Goal: Task Accomplishment & Management: Complete application form

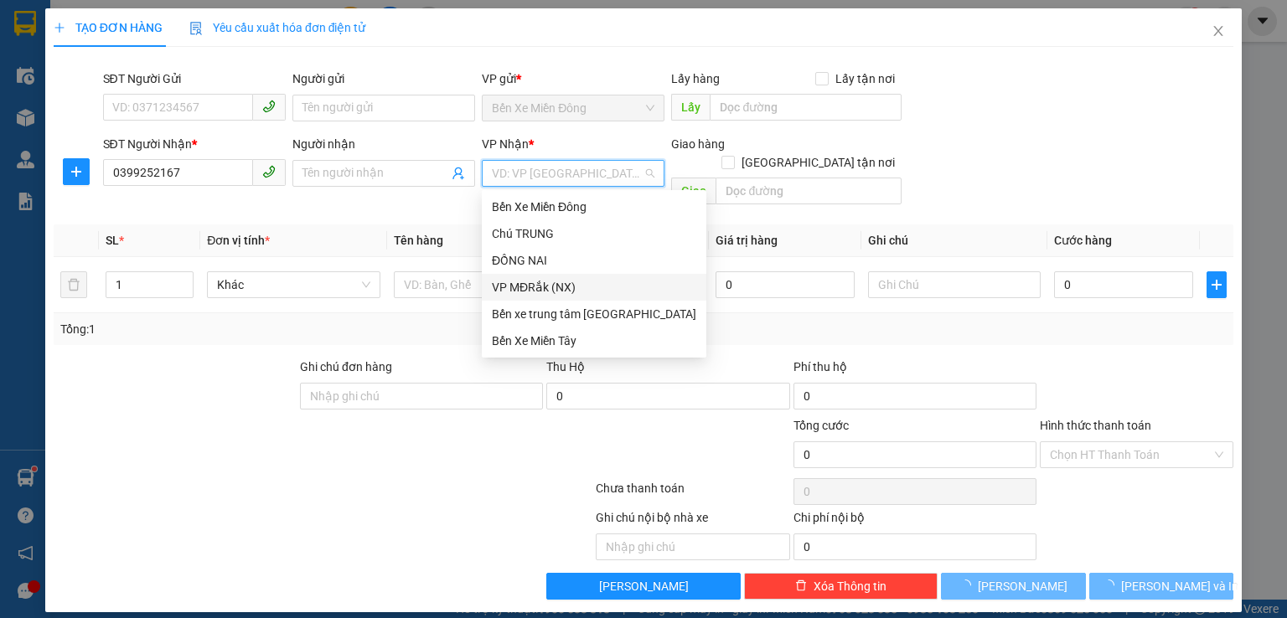
click at [580, 285] on div "VP MĐRắk (NX)" at bounding box center [594, 287] width 204 height 18
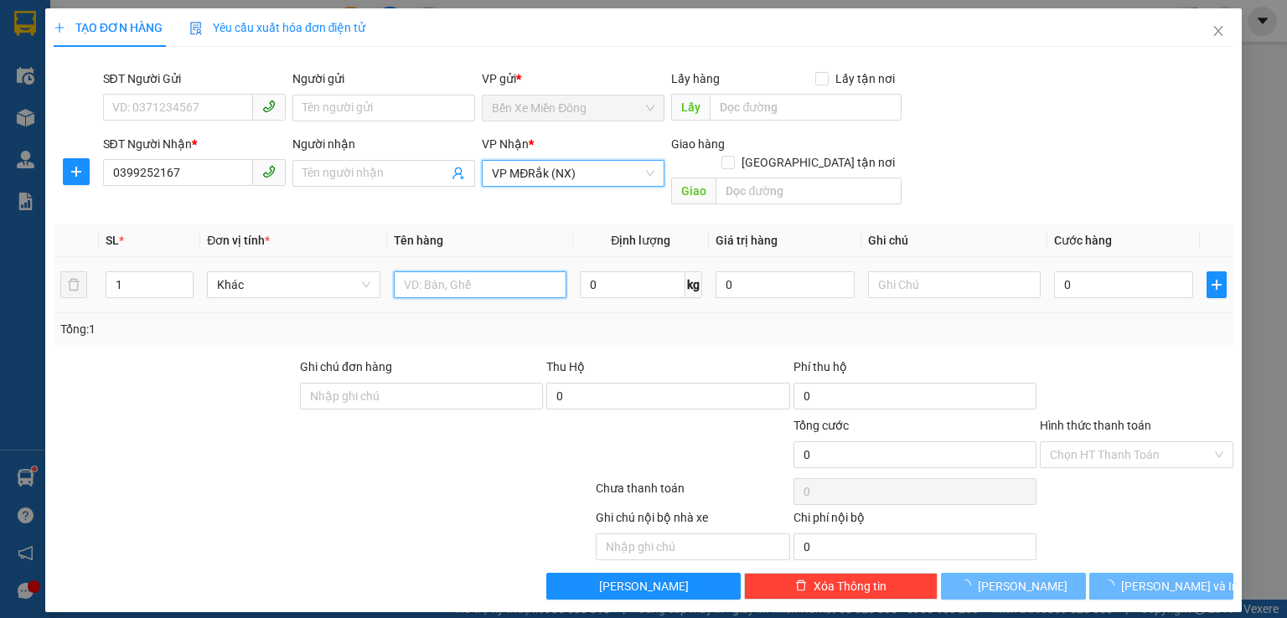
click at [472, 271] on input "text" at bounding box center [480, 284] width 173 height 27
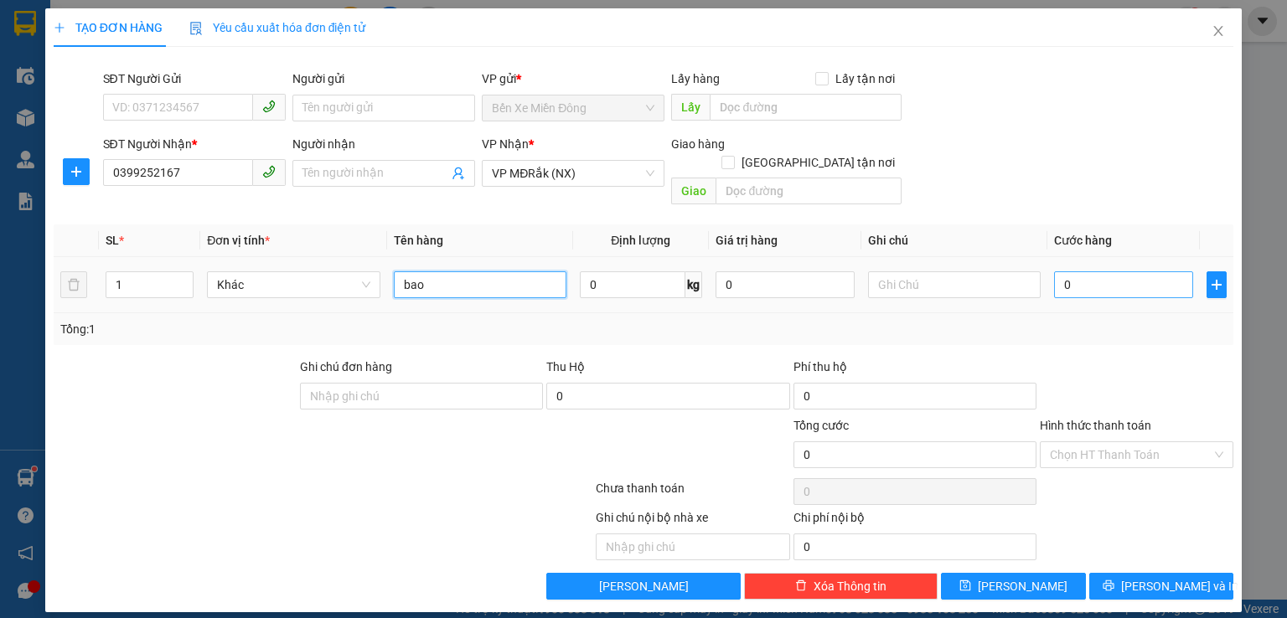
type input "bao"
click at [1071, 271] on input "0" at bounding box center [1123, 284] width 139 height 27
type input "7"
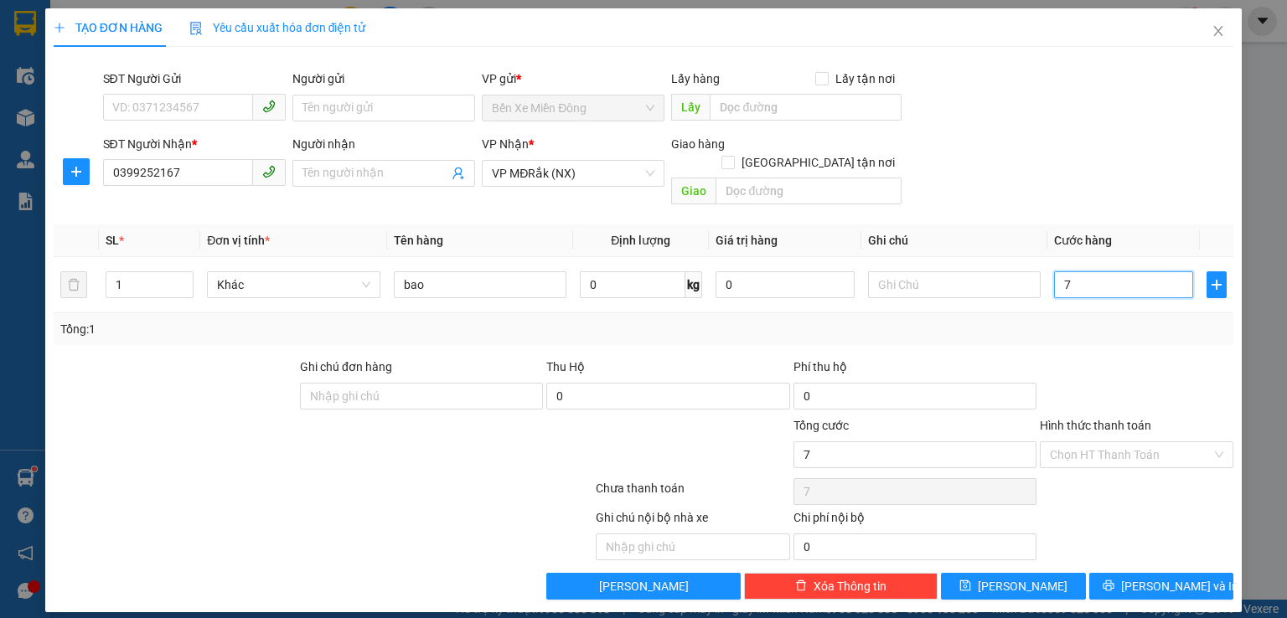
type input "70"
type input "700"
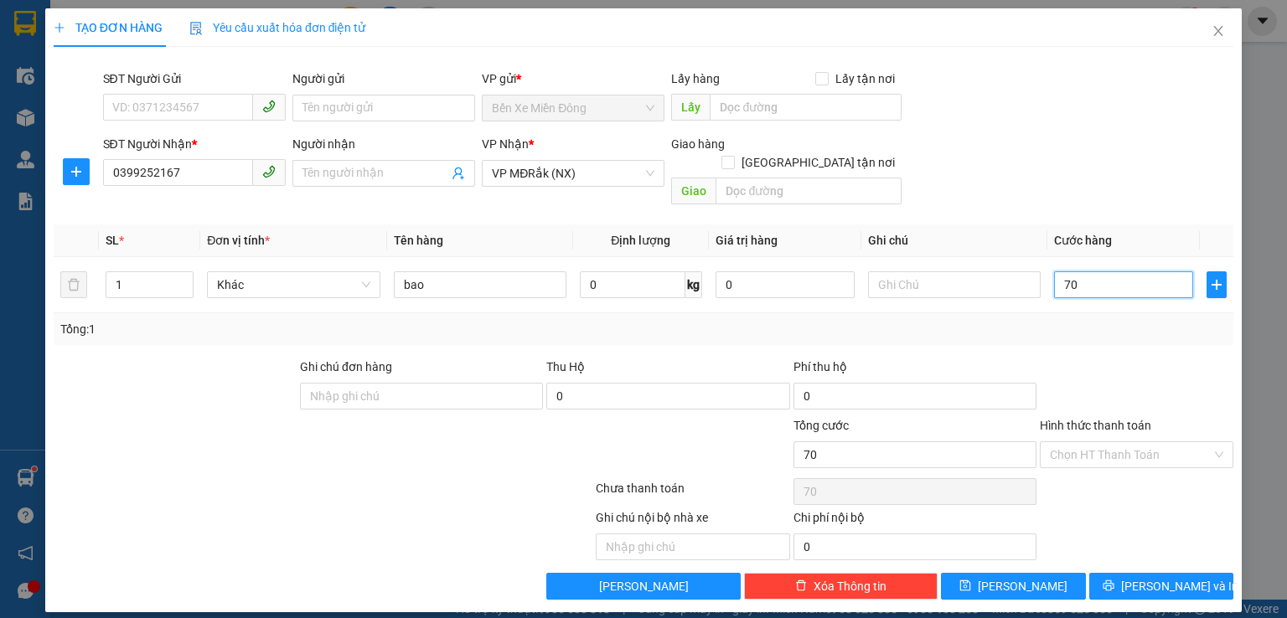
type input "700"
type input "7.000"
type input "70.000"
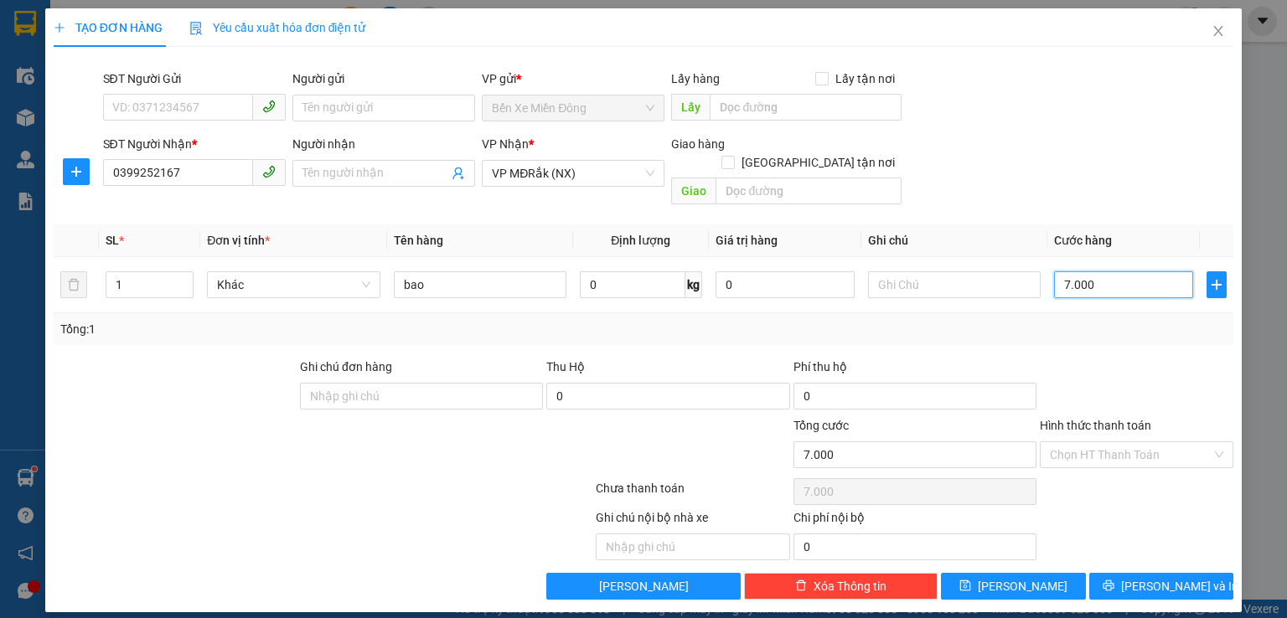
type input "70.000"
click at [1137, 442] on input "Hình thức thanh toán" at bounding box center [1131, 454] width 162 height 25
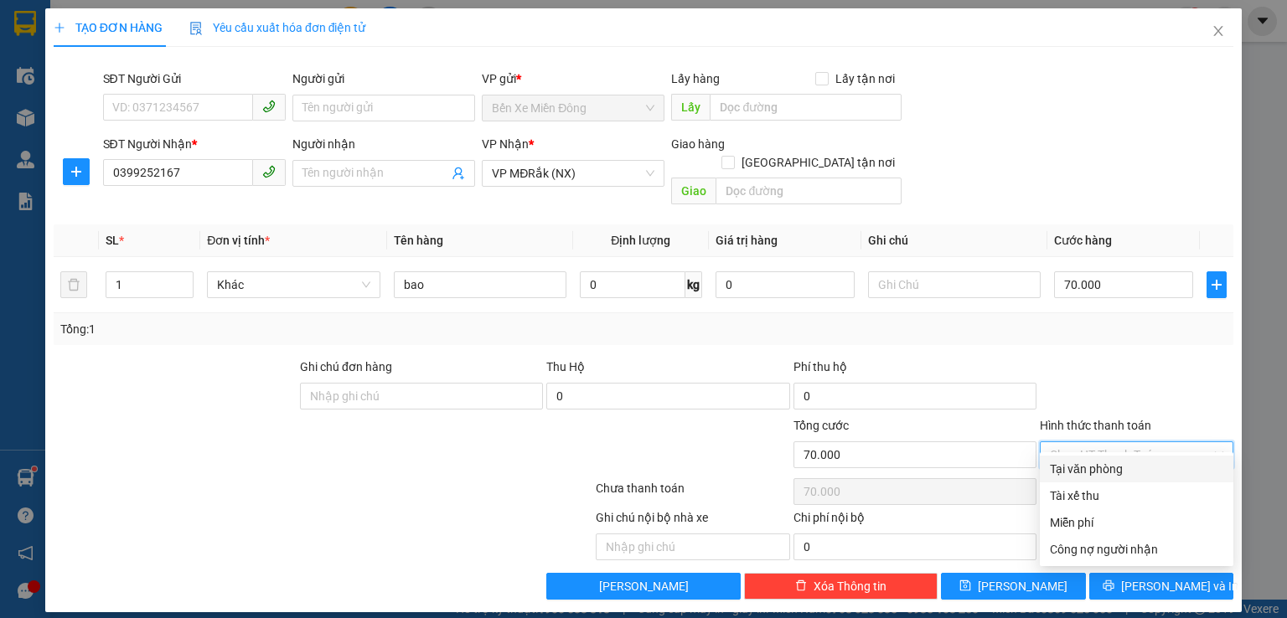
click at [1118, 469] on div "Tại văn phòng" at bounding box center [1136, 469] width 173 height 18
type input "0"
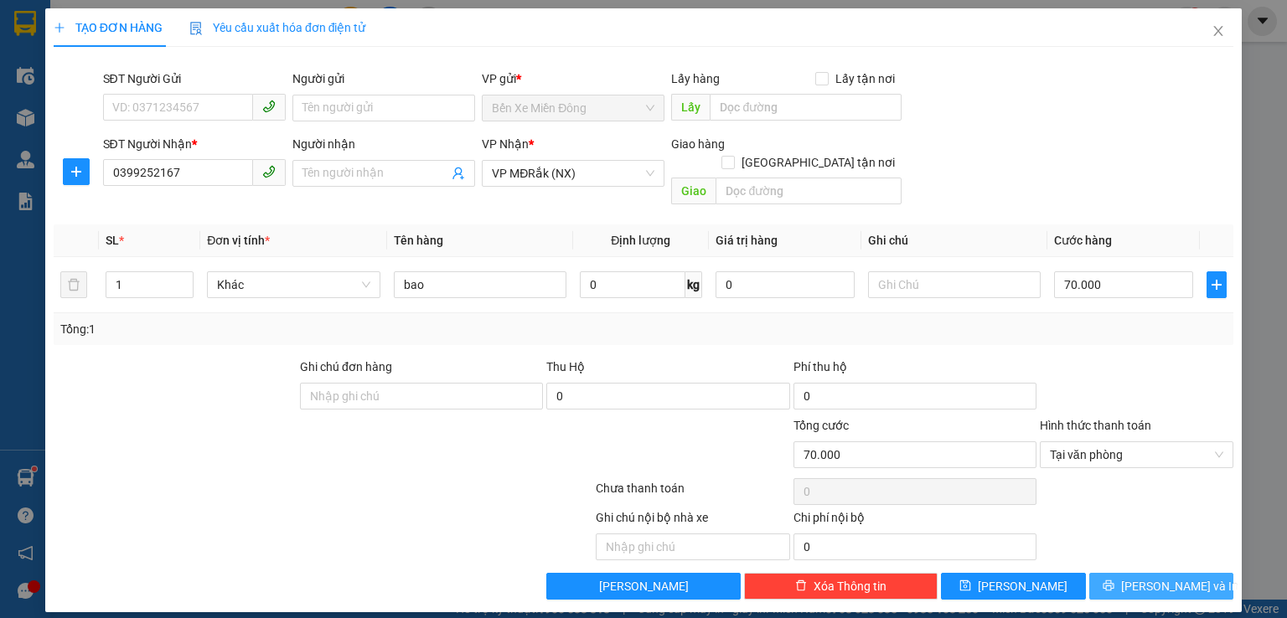
click at [1173, 577] on span "[PERSON_NAME] và In" at bounding box center [1179, 586] width 117 height 18
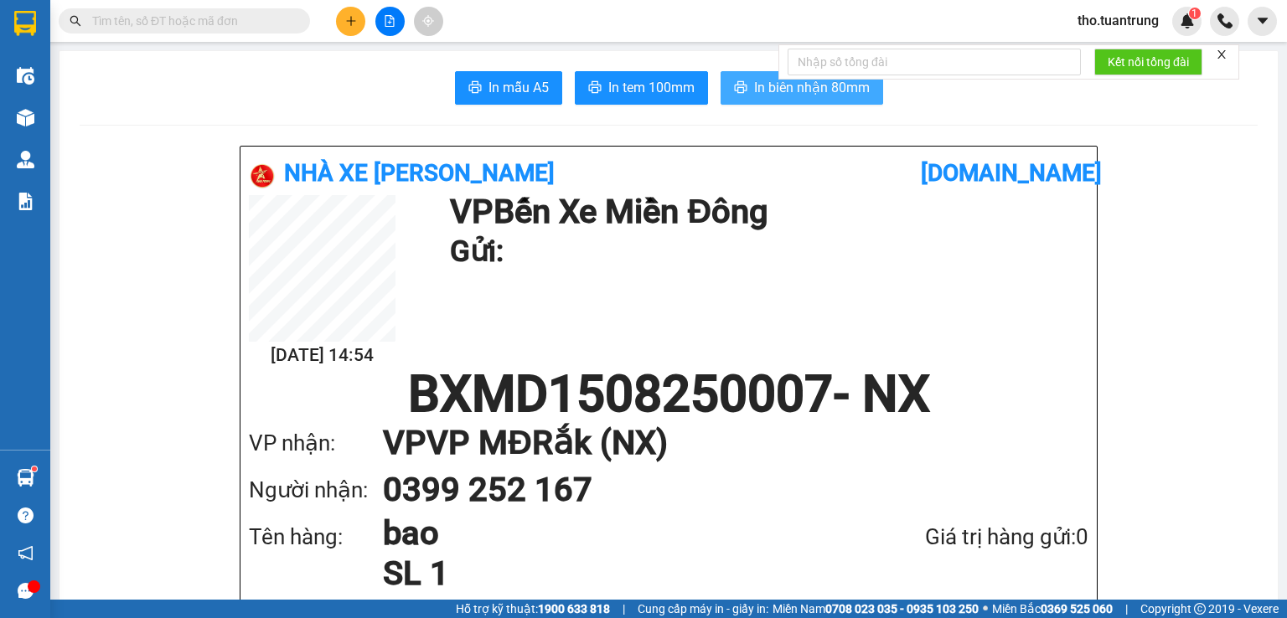
click at [760, 95] on span "In biên nhận 80mm" at bounding box center [812, 87] width 116 height 21
click at [352, 15] on icon "plus" at bounding box center [351, 21] width 12 height 12
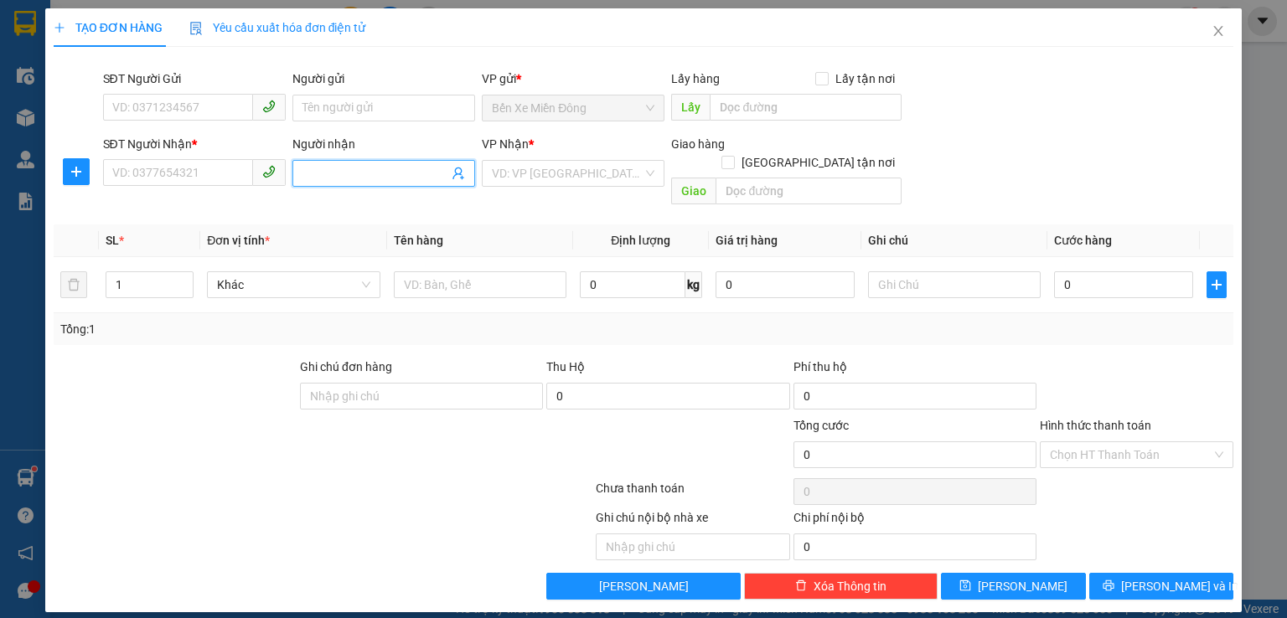
click at [338, 173] on input "Người nhận" at bounding box center [375, 173] width 146 height 18
type input "c"
click at [379, 177] on input "CTY CHUOI" at bounding box center [375, 173] width 146 height 18
type input "C"
type input "8855"
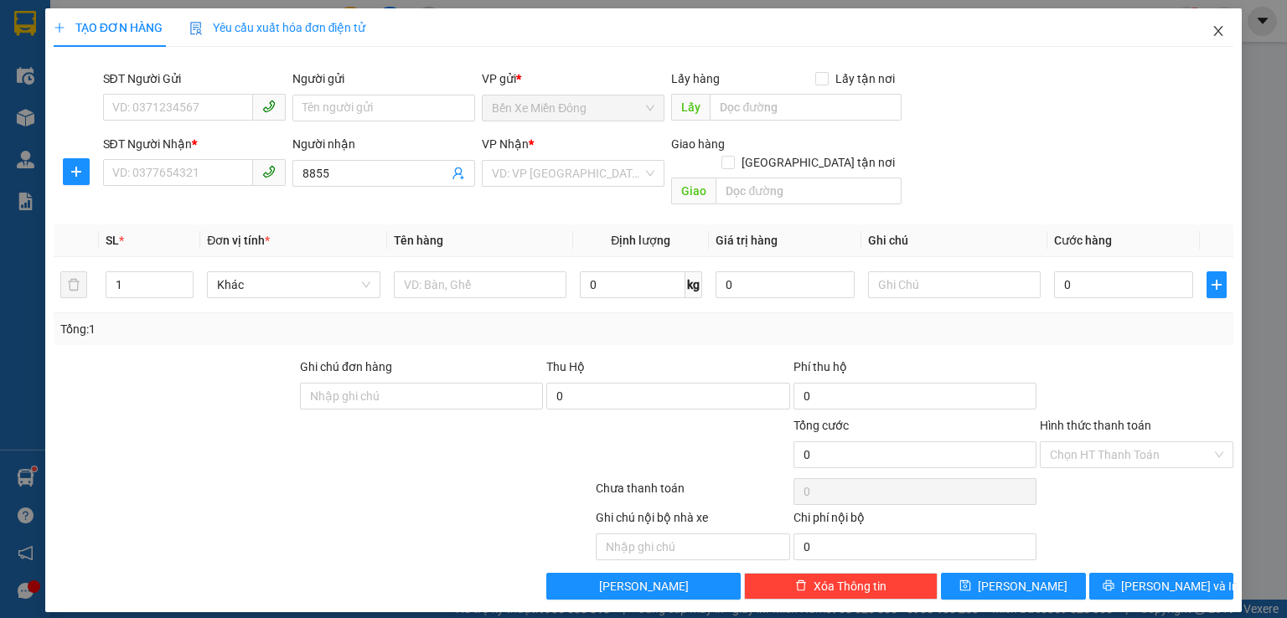
click at [1219, 35] on icon "close" at bounding box center [1217, 30] width 13 height 13
